Goal: Find specific page/section: Find specific page/section

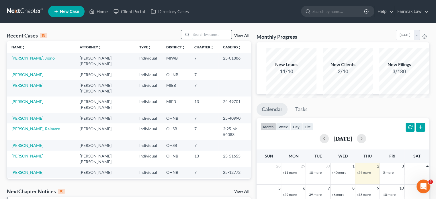
click at [191, 39] on input "search" at bounding box center [211, 34] width 40 height 8
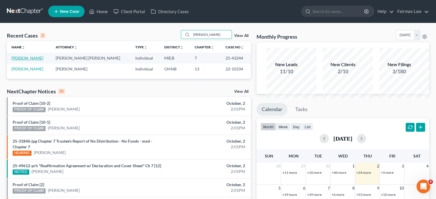
type input "[PERSON_NAME]"
click at [32, 60] on link "[PERSON_NAME]" at bounding box center [27, 58] width 32 height 5
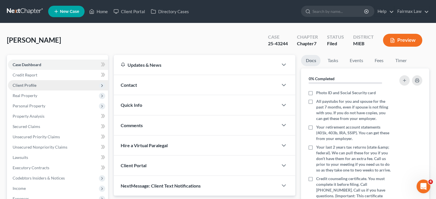
click at [64, 91] on span "Client Profile" at bounding box center [58, 85] width 100 height 10
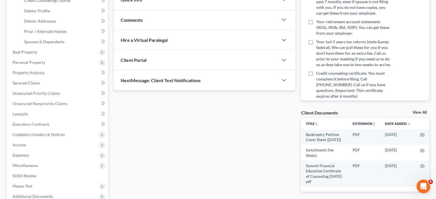
scroll to position [140, 0]
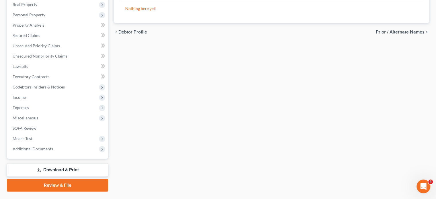
scroll to position [153, 0]
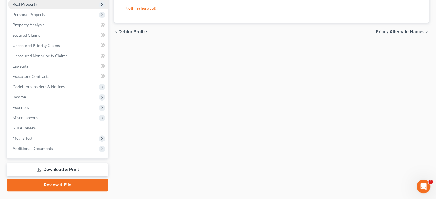
click at [61, 9] on span "Real Property" at bounding box center [58, 4] width 100 height 10
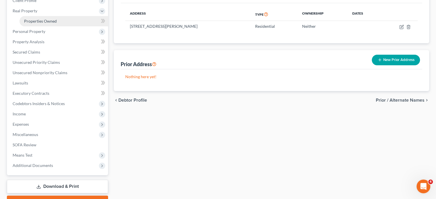
click at [57, 24] on span "Properties Owned" at bounding box center [40, 21] width 33 height 5
